Goal: Entertainment & Leisure: Consume media (video, audio)

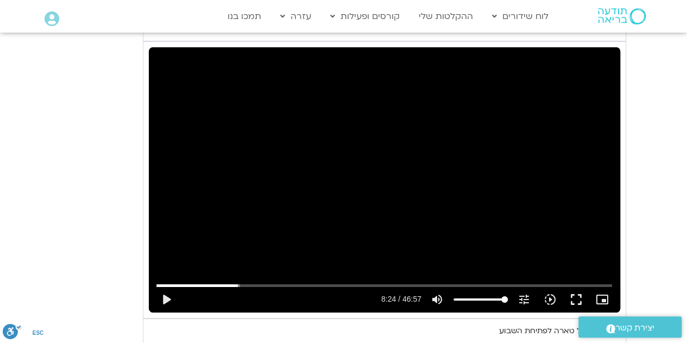
click at [316, 137] on div "Skip Ad 7:17 play_arrow 8:24 / 46:57 volume_up Mute tune Resolution Auto 720p s…" at bounding box center [385, 179] width 472 height 265
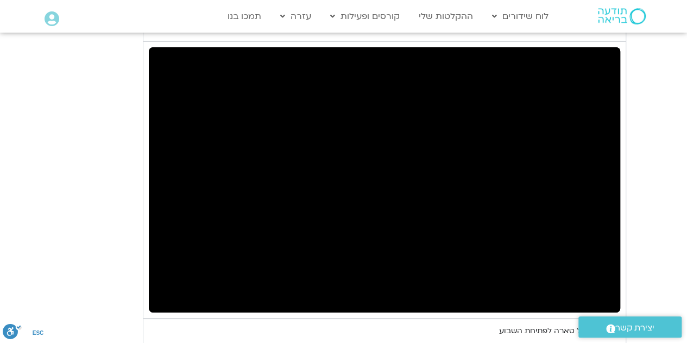
click at [316, 137] on div "Skip Ad 7:17 pause 8:26 / 46:57 volume_up Mute tune Resolution Auto 720p slow_m…" at bounding box center [385, 179] width 472 height 265
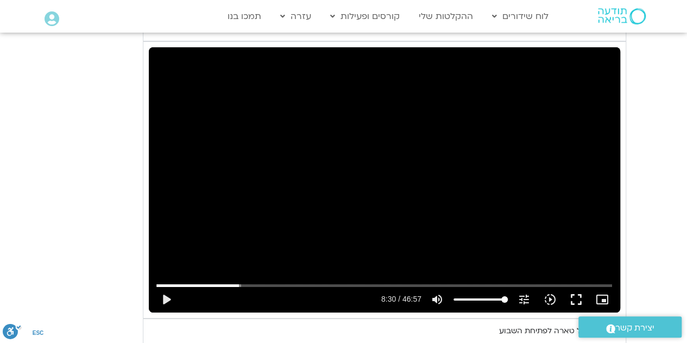
click at [316, 137] on div "Skip Ad 7:17 play_arrow 8:30 / 46:57 volume_up Mute tune Resolution Auto 720p s…" at bounding box center [385, 179] width 472 height 265
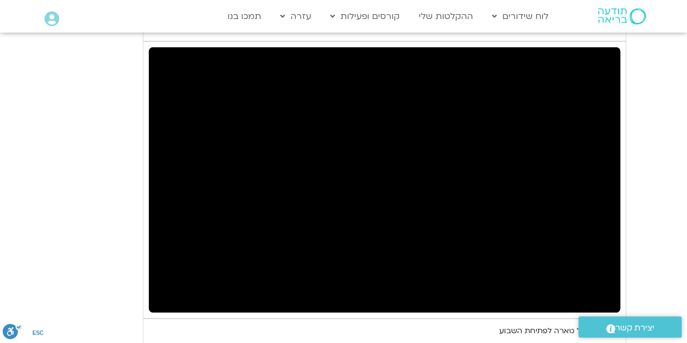
click at [316, 137] on div "Skip Ad 7:17 pause 8:30 / 46:57 volume_up Mute tune Resolution Auto 720p slow_m…" at bounding box center [385, 179] width 472 height 265
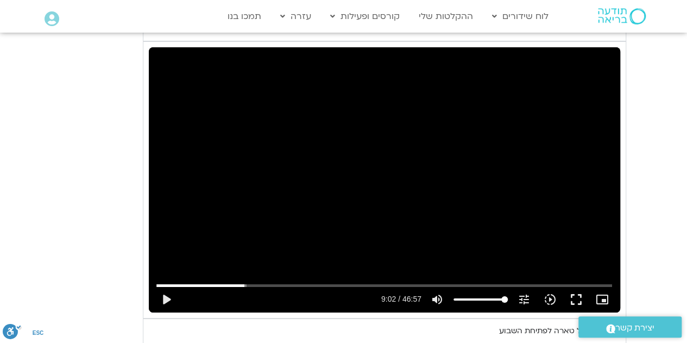
click at [194, 103] on div "Skip Ad 7:17 play_arrow 9:02 / 46:57 volume_up Mute tune Resolution Auto 720p s…" at bounding box center [385, 179] width 472 height 265
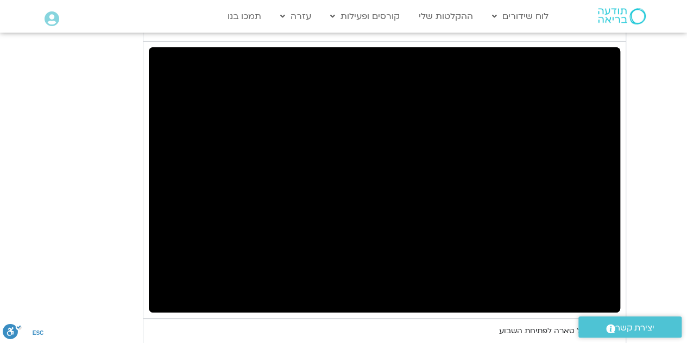
click at [194, 103] on div "Skip Ad 7:17 pause 9:04 / 46:57 volume_up Mute tune Resolution Auto 720p slow_m…" at bounding box center [385, 179] width 472 height 265
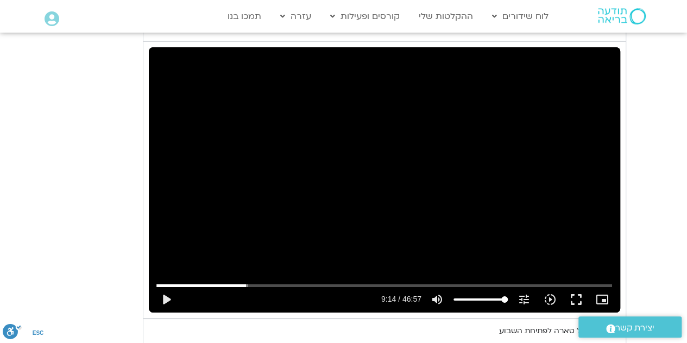
click at [194, 103] on div "Skip Ad 7:17 play_arrow 9:14 / 46:57 volume_up Mute tune Resolution Auto 720p s…" at bounding box center [385, 179] width 472 height 265
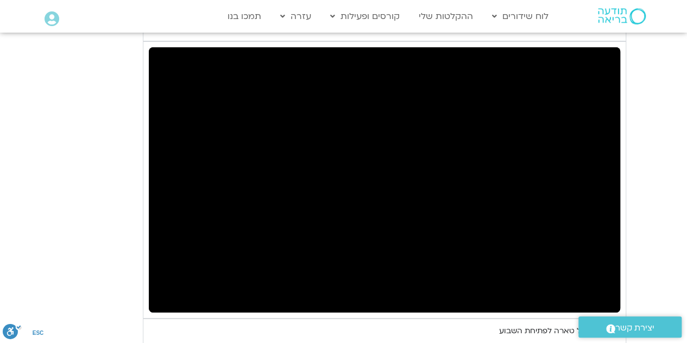
click at [194, 103] on div "Skip Ad 7:17 pause 9:14 / 46:57 volume_up Mute tune Resolution Auto 720p slow_m…" at bounding box center [385, 179] width 472 height 265
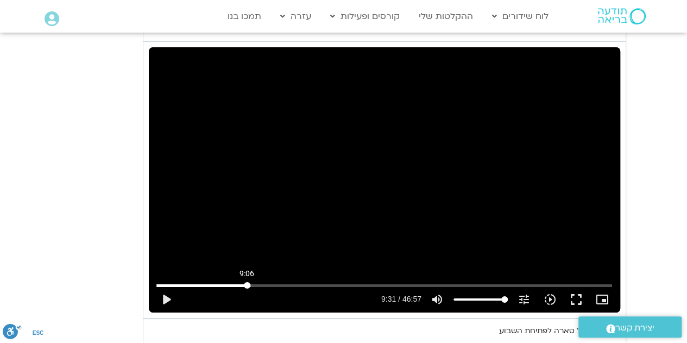
click at [247, 282] on input "Seek" at bounding box center [384, 285] width 456 height 7
click at [165, 286] on button "play_arrow" at bounding box center [166, 299] width 26 height 26
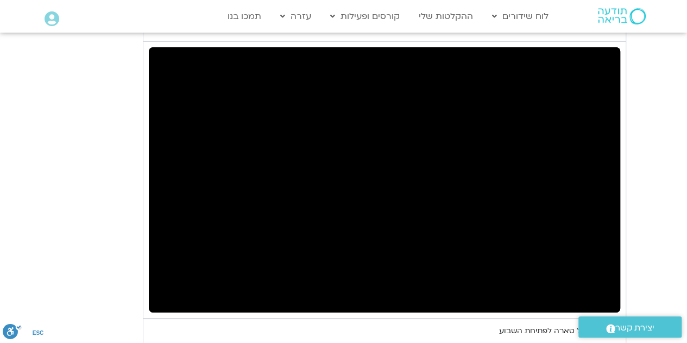
click at [165, 286] on button "pause" at bounding box center [166, 299] width 26 height 26
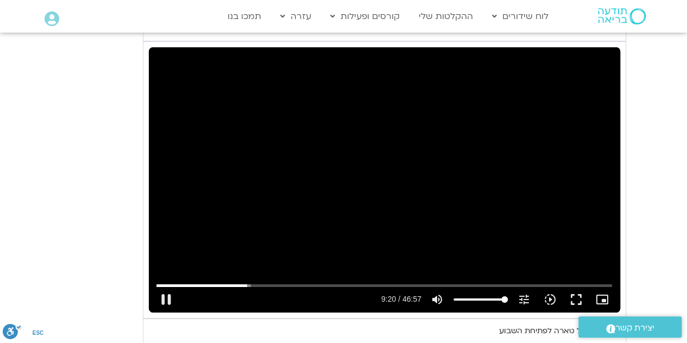
click at [334, 177] on div "Skip Ad 37:19 pause 9:20 / 46:57 volume_up Mute tune Resolution Auto 720p slow_…" at bounding box center [385, 179] width 472 height 265
click at [334, 177] on div "Skip Ad 37:19 play_arrow 9:20 / 46:57 volume_up Mute tune Resolution Auto 720p …" at bounding box center [385, 179] width 472 height 265
drag, startPoint x: 334, startPoint y: 177, endPoint x: 189, endPoint y: 142, distance: 149.7
click at [189, 142] on div "Skip Ad 37:19 pause 9:31 / 46:57 volume_up Mute tune Resolution Auto 720p slow_…" at bounding box center [385, 179] width 472 height 265
click at [165, 286] on button "play_arrow" at bounding box center [166, 299] width 26 height 26
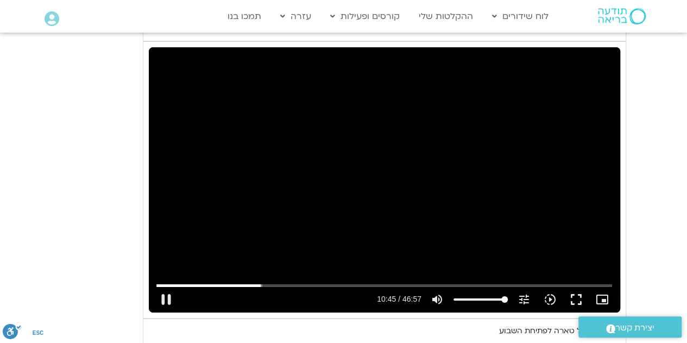
click at [186, 160] on div "Skip Ad 37:19 pause 10:45 / 46:57 volume_up Mute tune Resolution Auto 720p slow…" at bounding box center [385, 179] width 472 height 265
click at [166, 286] on button "play_arrow" at bounding box center [166, 299] width 26 height 26
click at [260, 282] on input "Seek" at bounding box center [384, 285] width 456 height 7
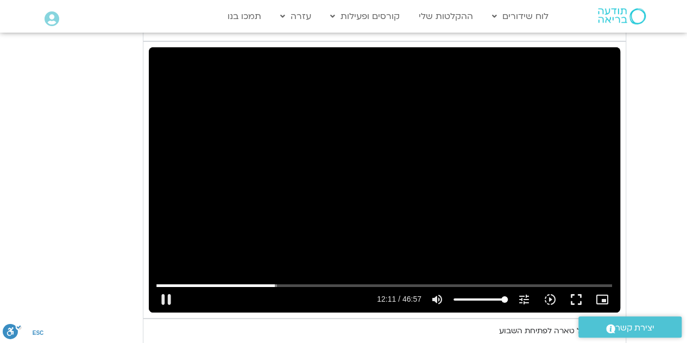
click at [236, 140] on div "Skip Ad 10:14 pause 12:11 / 46:57 volume_up Mute tune Resolution Auto 720p slow…" at bounding box center [385, 179] width 472 height 265
click at [271, 282] on input "Seek" at bounding box center [384, 285] width 456 height 7
click at [269, 282] on input "Seek" at bounding box center [384, 285] width 456 height 7
click at [267, 282] on input "Seek" at bounding box center [384, 285] width 456 height 7
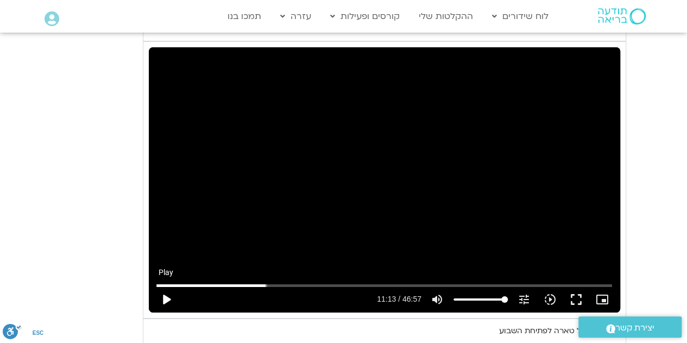
click at [164, 286] on button "play_arrow" at bounding box center [166, 299] width 26 height 26
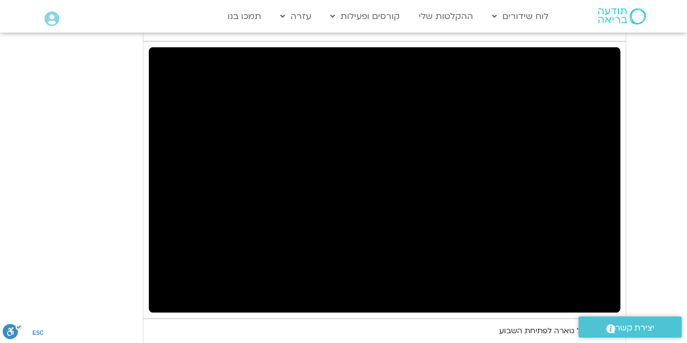
click at [300, 236] on div "Skip Ad 10:52 pause 11:26 / 46:57 volume_up Mute tune Resolution Auto 720p slow…" at bounding box center [385, 179] width 472 height 265
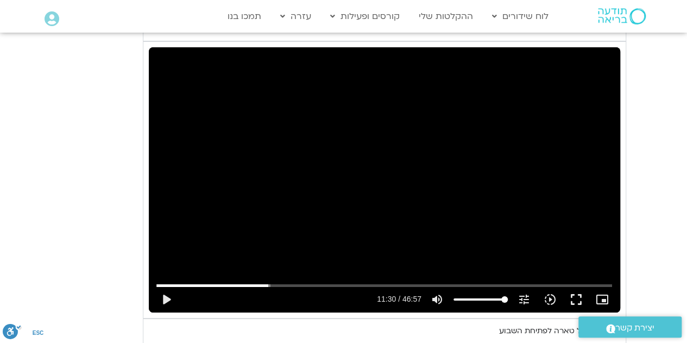
click at [247, 200] on div "Skip Ad 3:59 play_arrow 11:30 / 46:57 volume_up Mute tune Resolution Auto 720p …" at bounding box center [385, 179] width 472 height 265
click at [268, 185] on div "Skip Ad 3:59 pause 11:43 / 46:57 volume_up Mute tune Resolution Auto 720p slow_…" at bounding box center [385, 179] width 472 height 265
click at [189, 190] on div "Skip Ad 3:59 play_arrow 11:43 / 46:57 volume_up Mute tune Resolution Auto 720p …" at bounding box center [385, 179] width 472 height 265
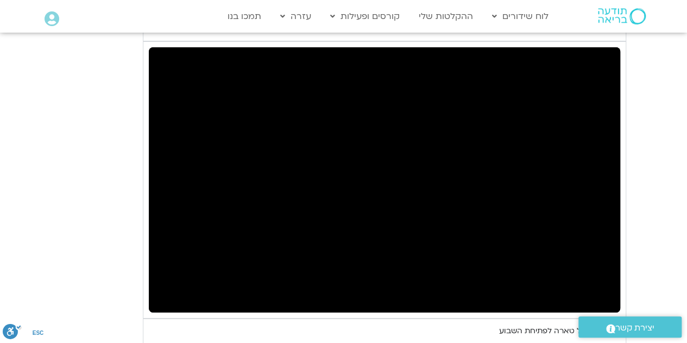
click at [189, 190] on div "Skip Ad 3:59 pause 11:45 / 46:57 volume_up Mute tune Resolution Auto 720p slow_…" at bounding box center [385, 179] width 472 height 265
type input "711.616445"
